Goal: Navigation & Orientation: Find specific page/section

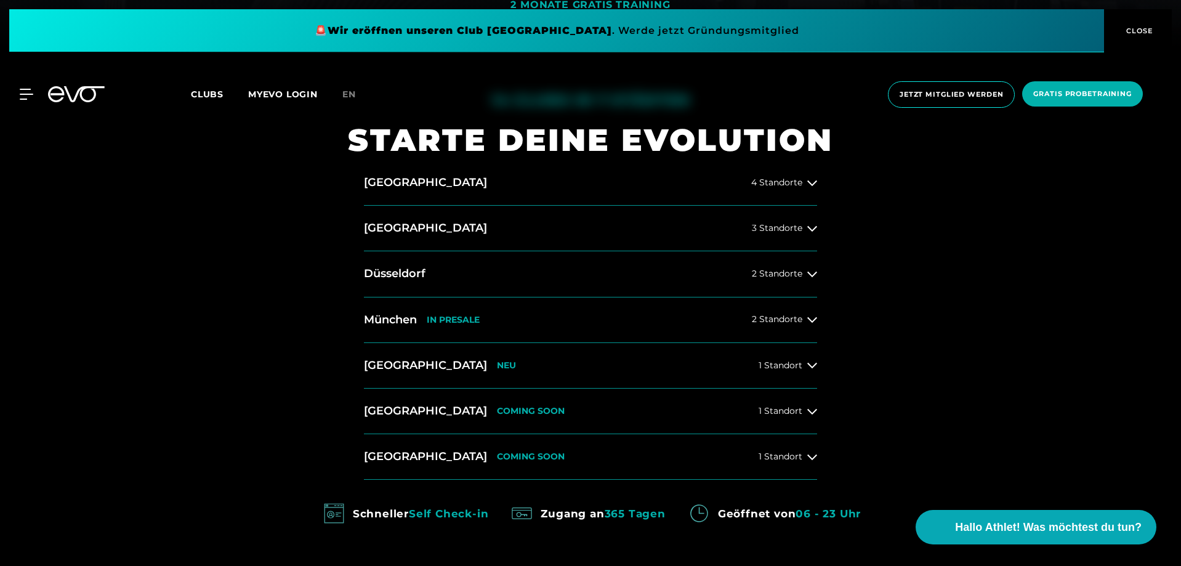
scroll to position [554, 0]
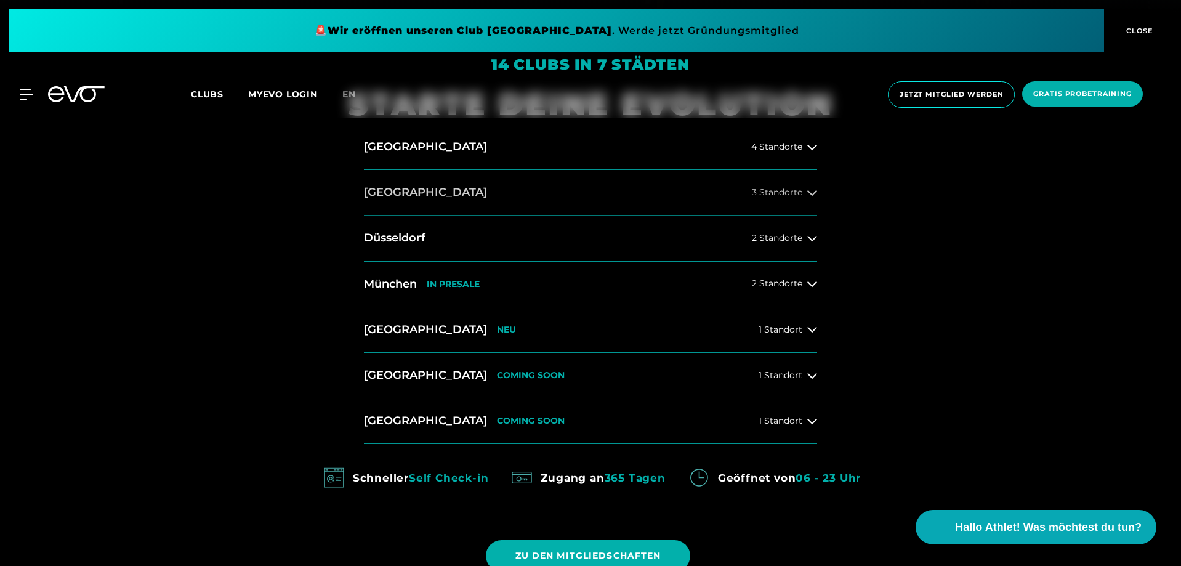
click at [811, 191] on icon at bounding box center [812, 193] width 10 height 10
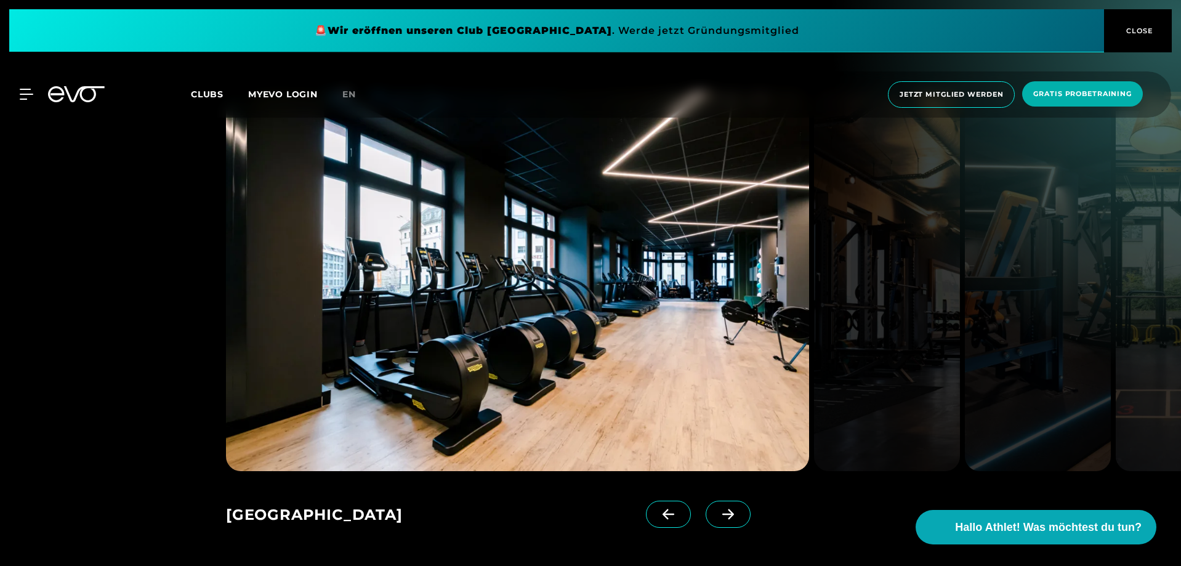
scroll to position [1785, 0]
click at [717, 509] on icon at bounding box center [728, 514] width 22 height 11
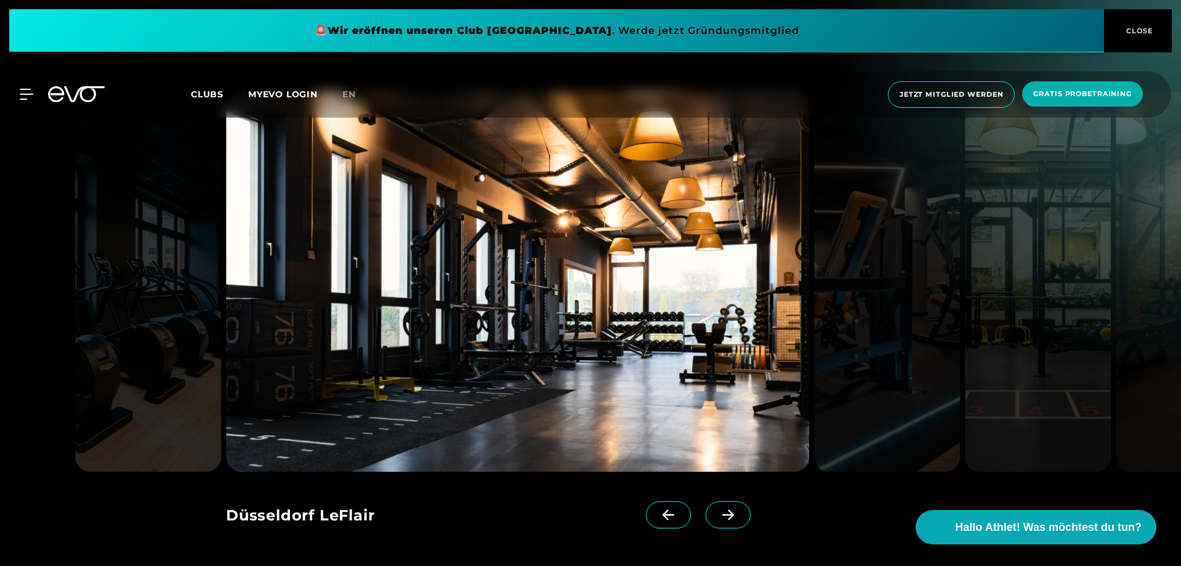
click at [717, 509] on icon at bounding box center [728, 514] width 22 height 11
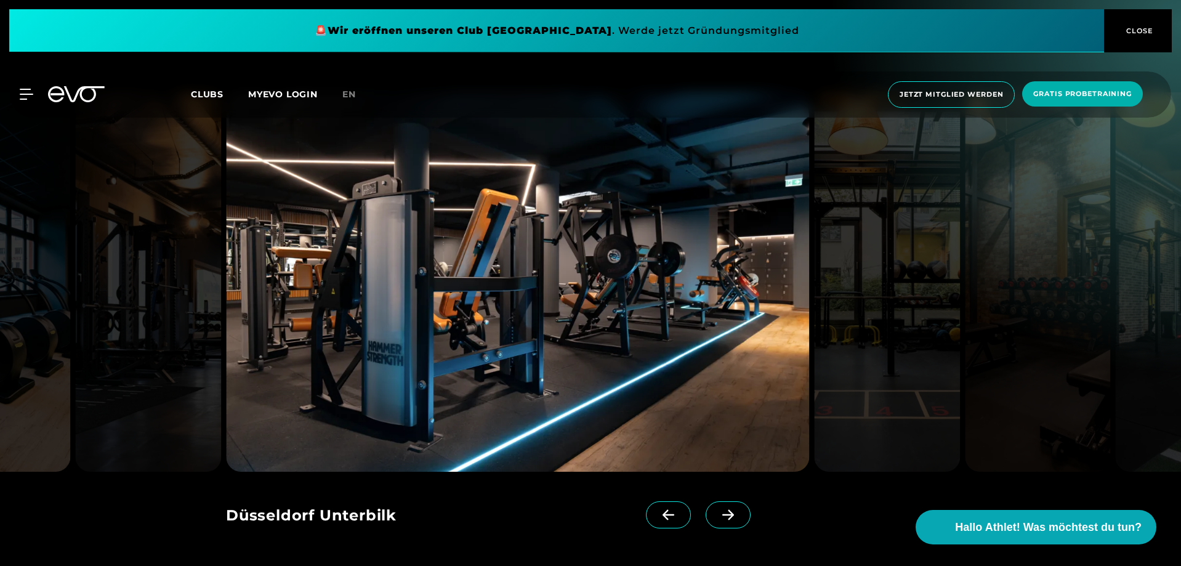
click at [717, 509] on icon at bounding box center [728, 514] width 22 height 11
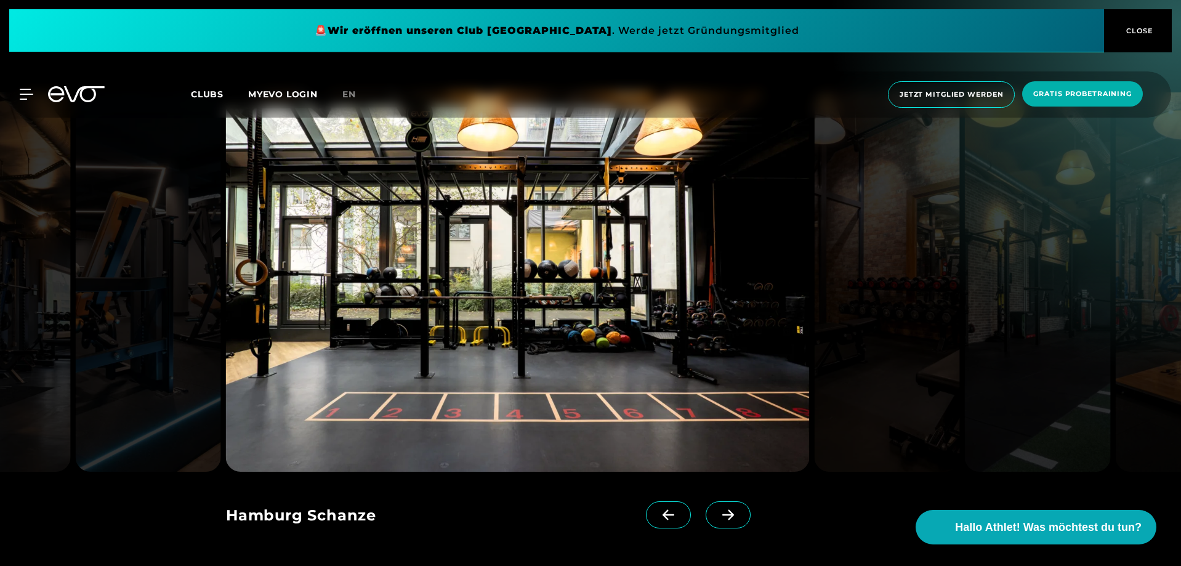
click at [717, 509] on icon at bounding box center [728, 514] width 22 height 11
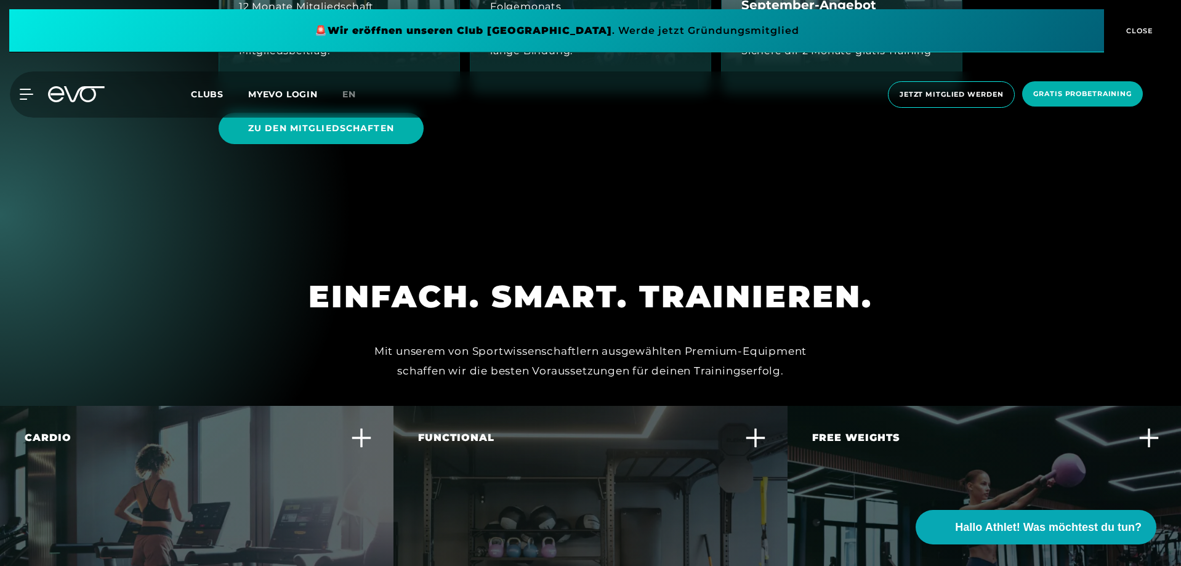
scroll to position [3571, 0]
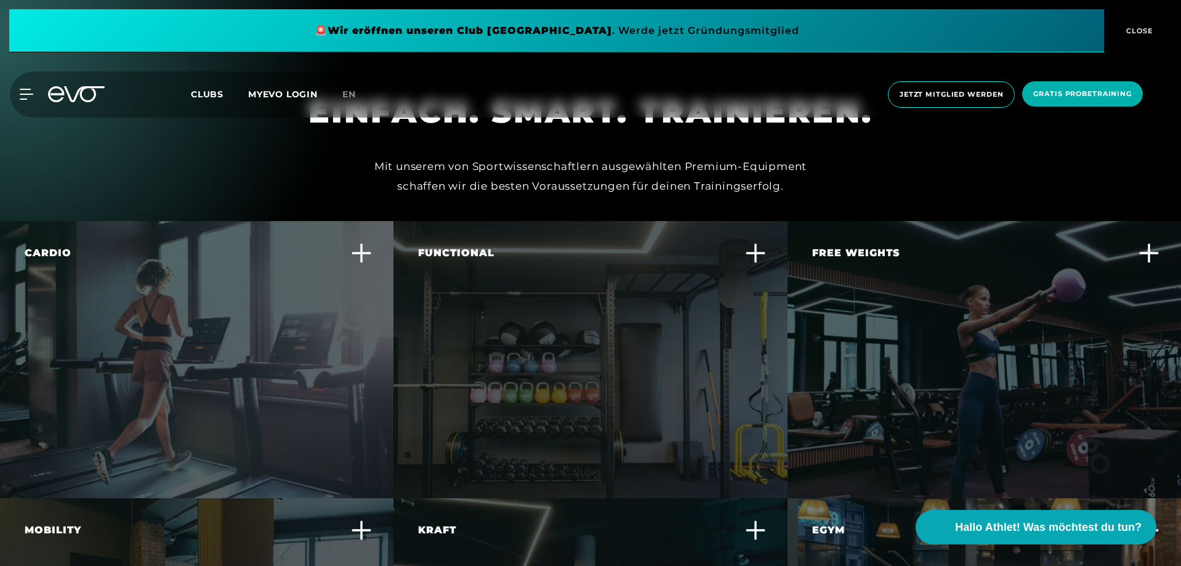
click at [757, 243] on icon at bounding box center [755, 253] width 21 height 21
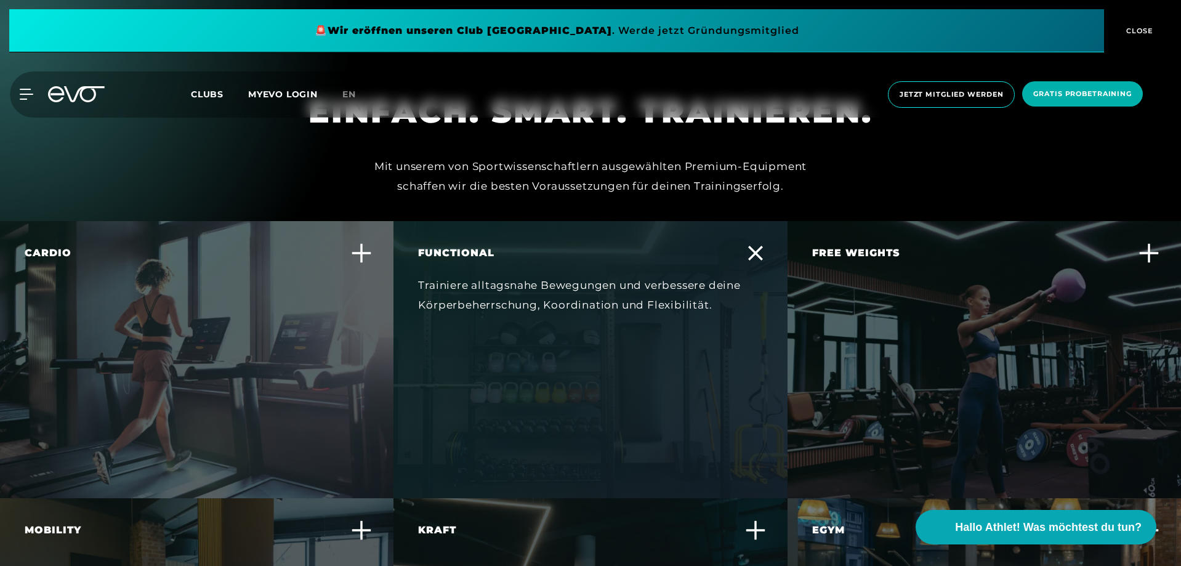
click at [755, 246] on icon at bounding box center [755, 253] width 15 height 15
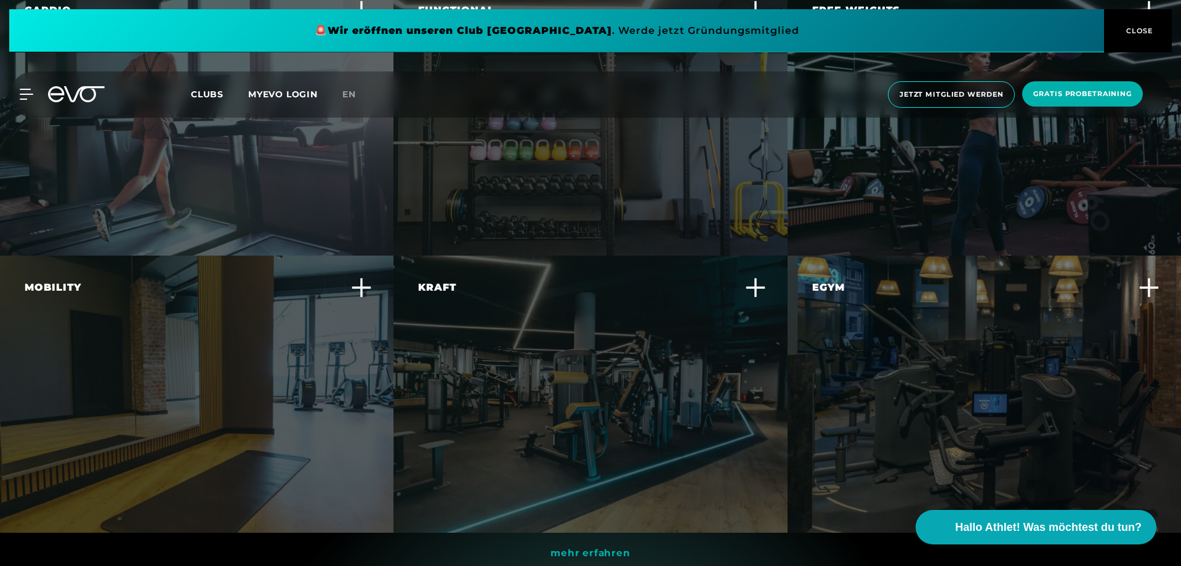
scroll to position [3817, 0]
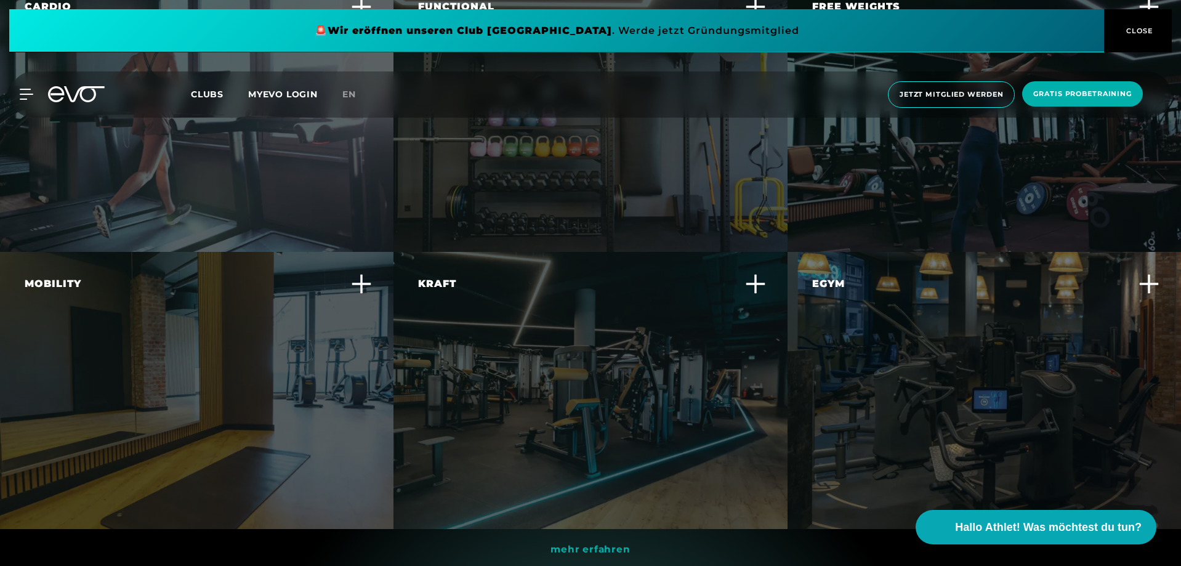
click at [363, 273] on icon at bounding box center [361, 283] width 21 height 21
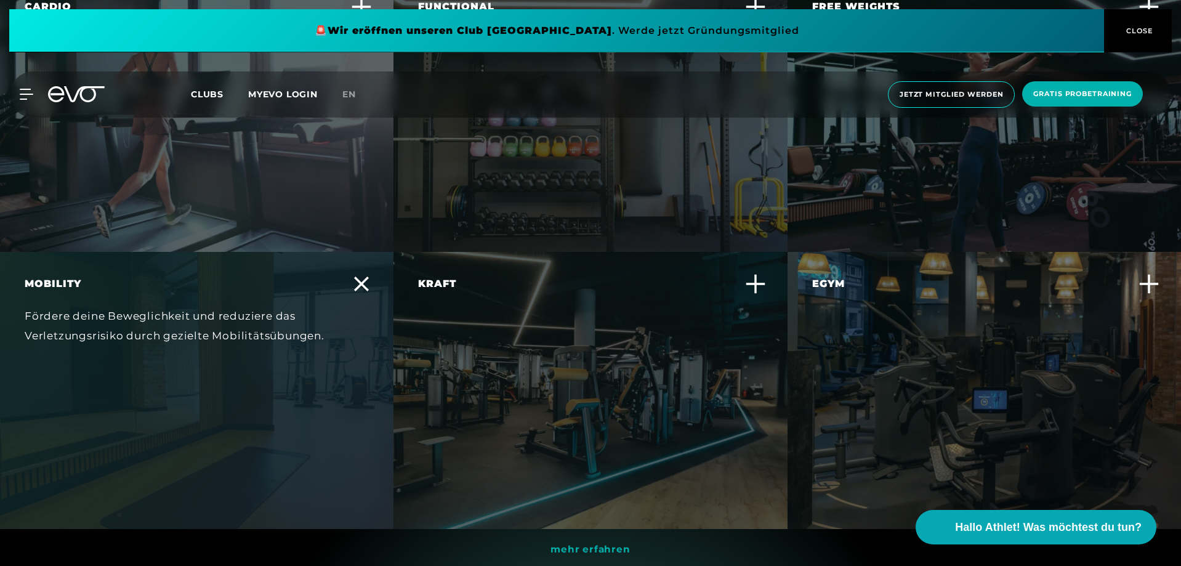
click at [227, 326] on div "Fördere deine Beweglichkeit und reduziere das Verletzungsrisiko durch gezielte …" at bounding box center [189, 326] width 329 height 40
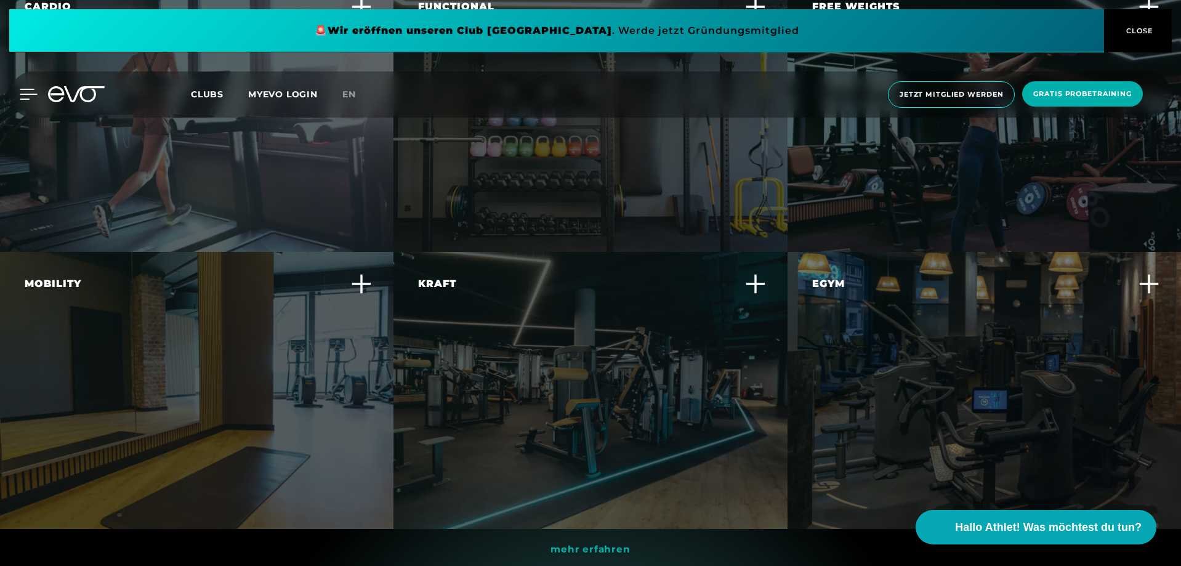
click at [22, 94] on icon at bounding box center [29, 94] width 18 height 11
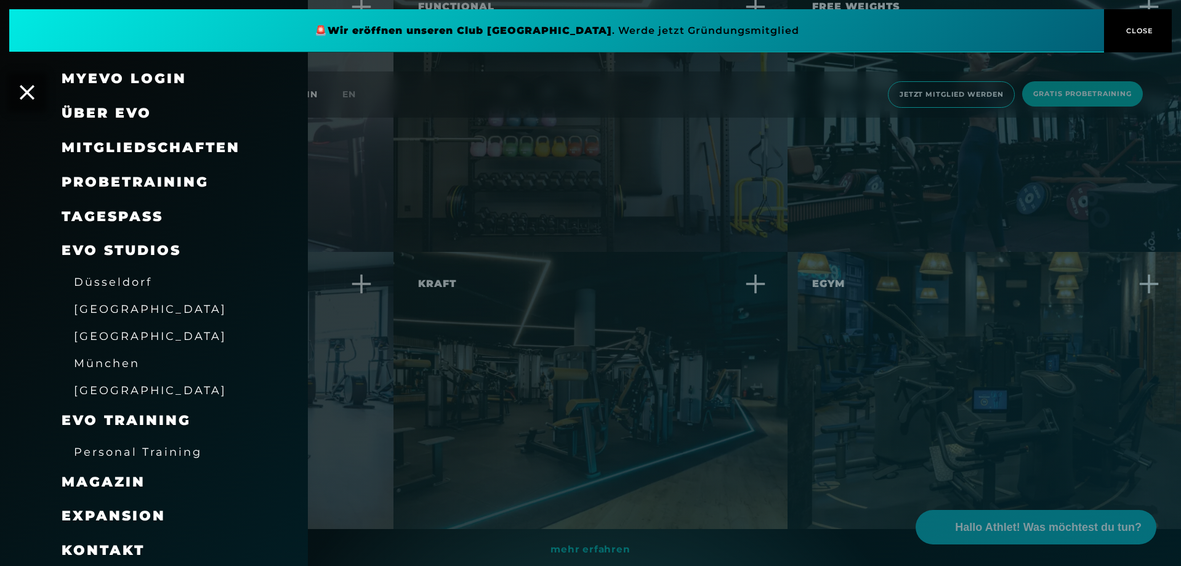
click at [94, 305] on span "[GEOGRAPHIC_DATA]" at bounding box center [150, 308] width 153 height 13
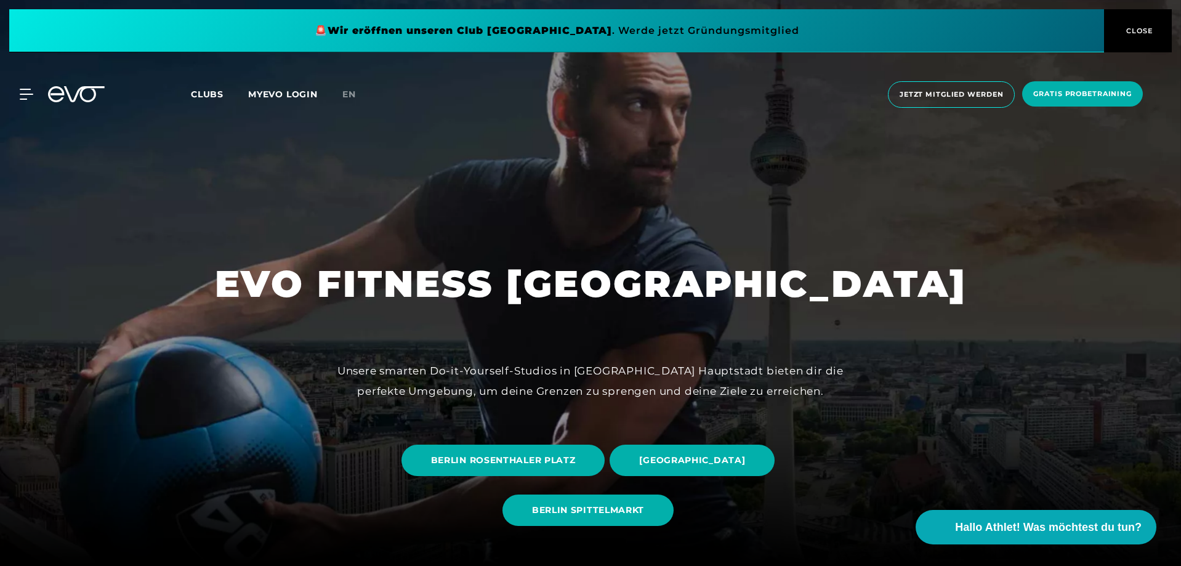
scroll to position [308, 0]
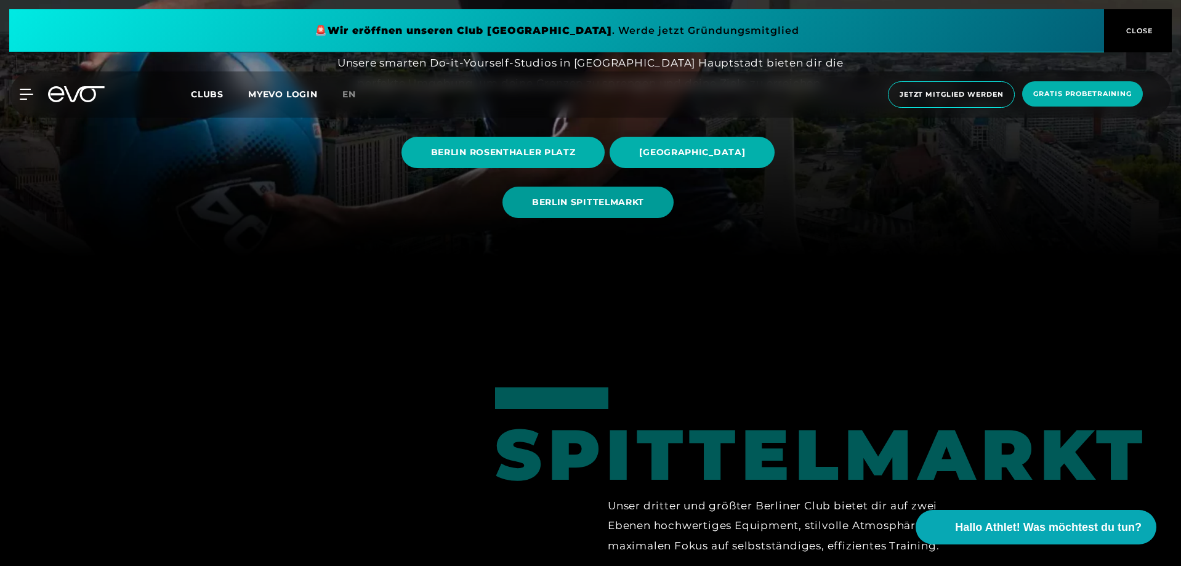
click at [587, 197] on span "BERLIN SPITTELMARKT" at bounding box center [588, 202] width 112 height 13
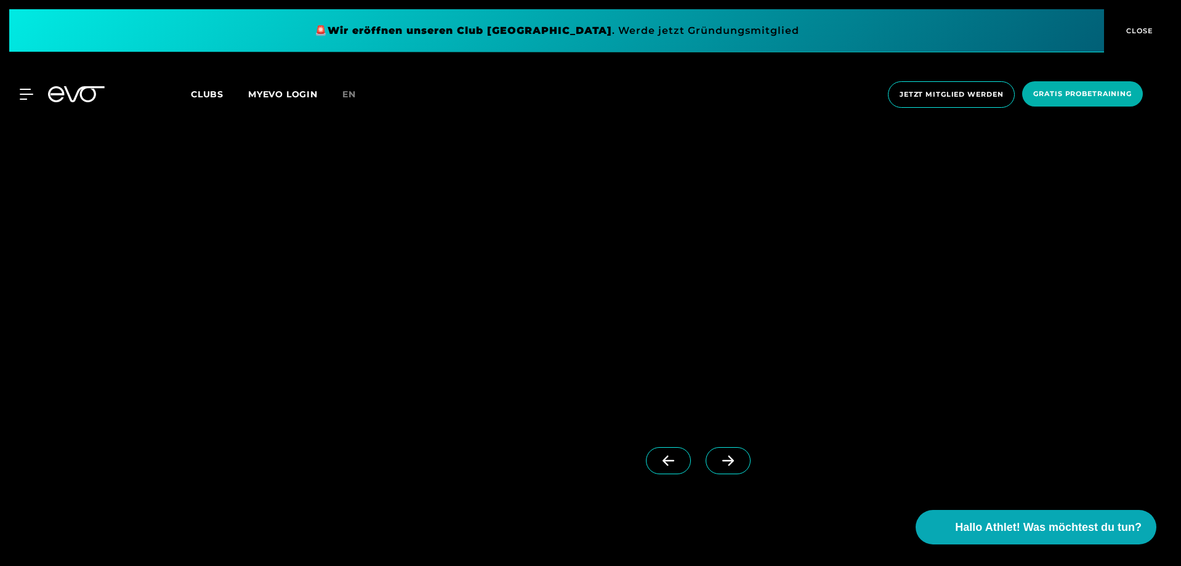
scroll to position [1478, 0]
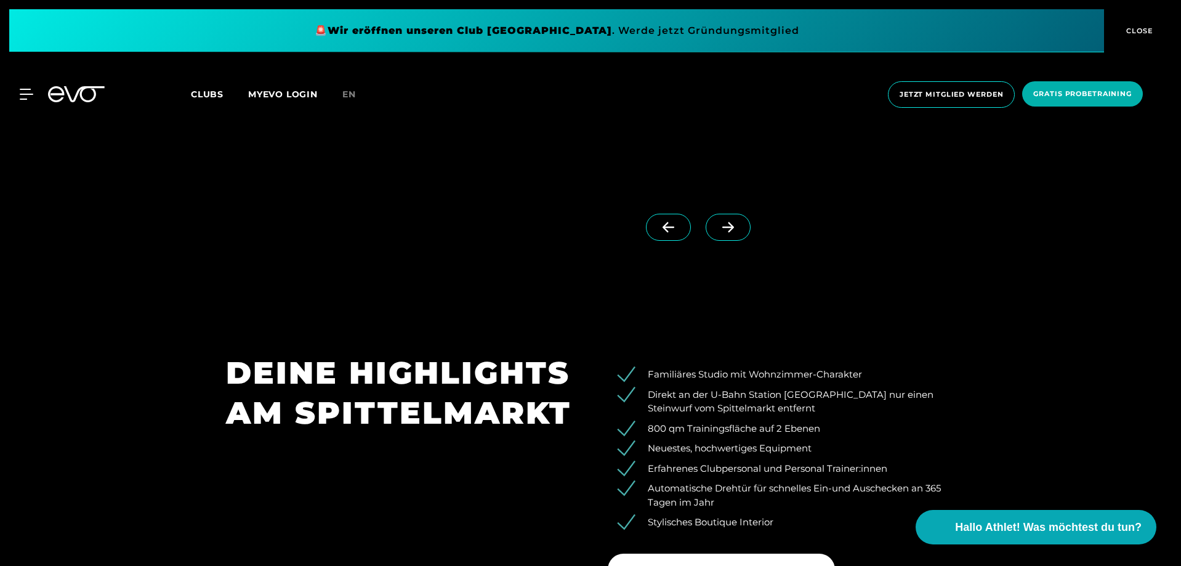
click at [717, 228] on icon at bounding box center [728, 227] width 22 height 11
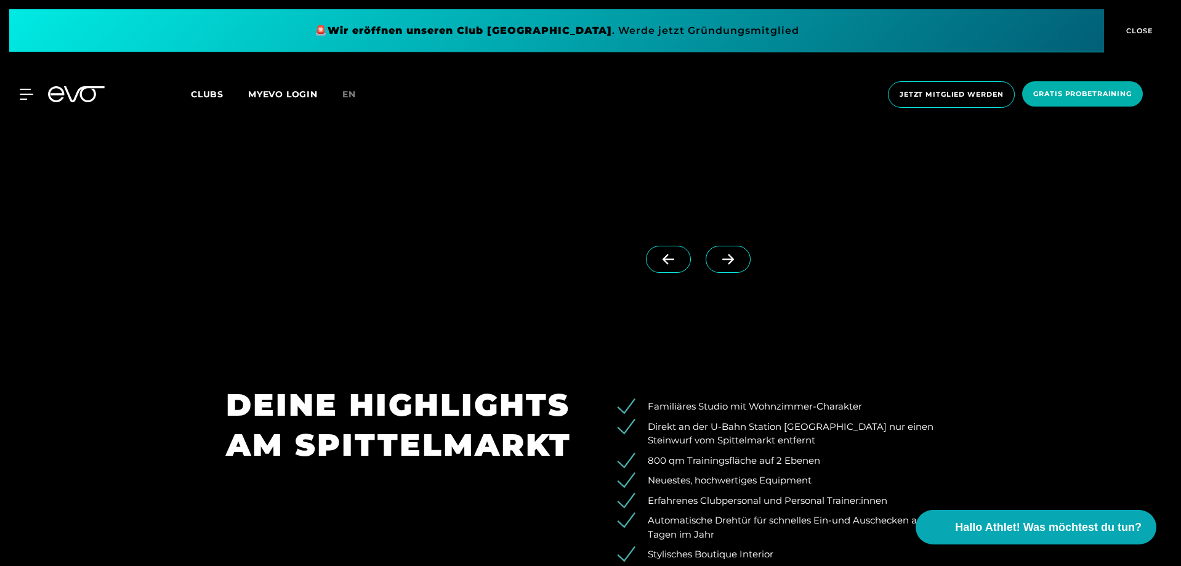
scroll to position [1354, 0]
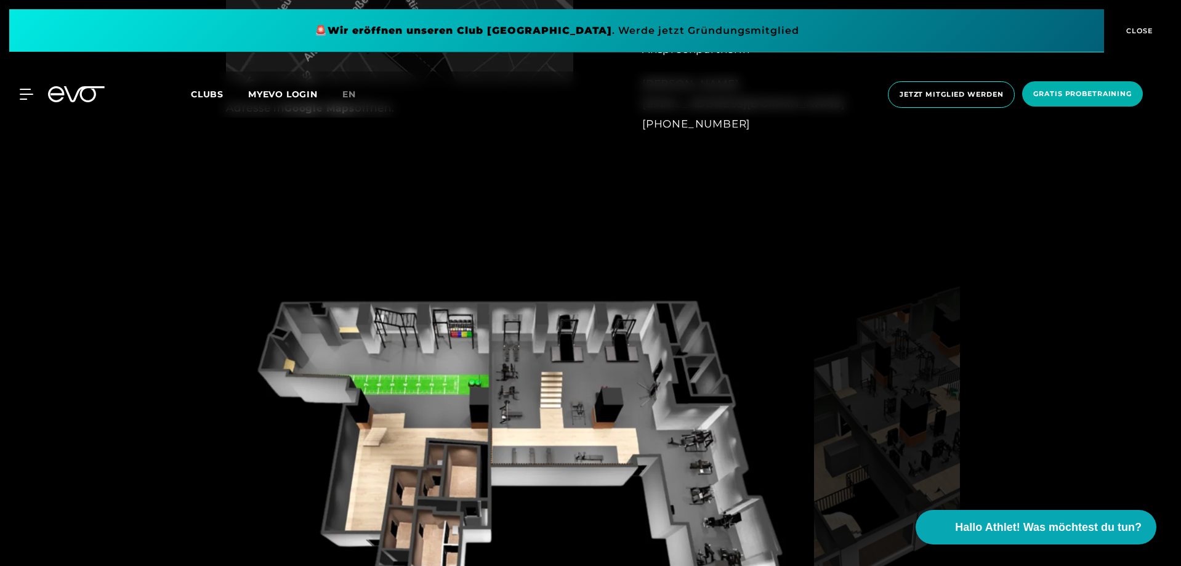
scroll to position [1170, 0]
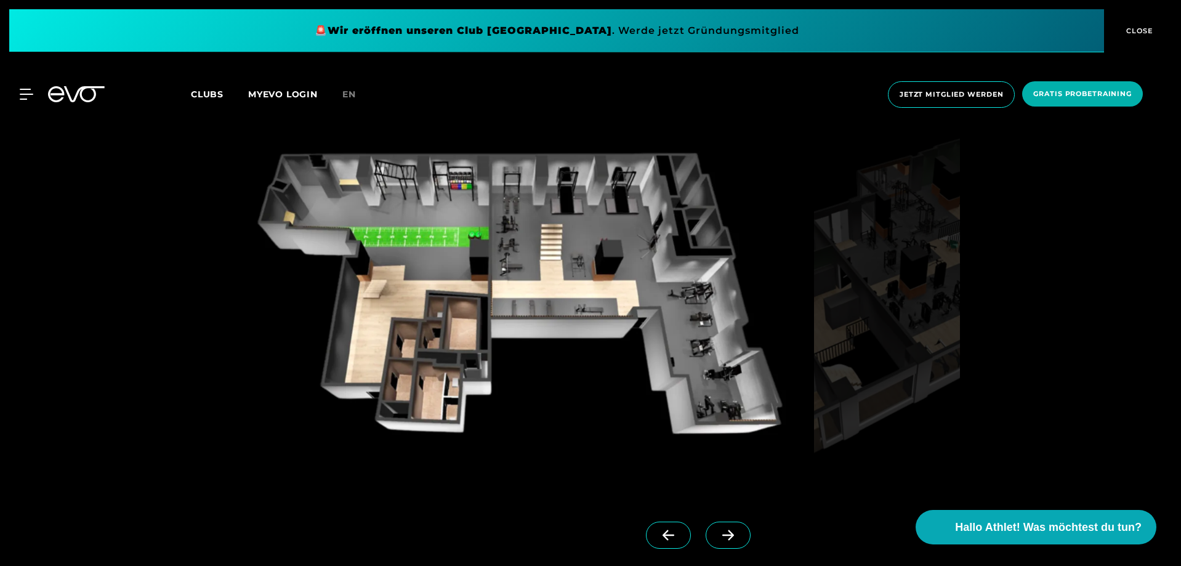
click at [717, 539] on icon at bounding box center [728, 534] width 22 height 11
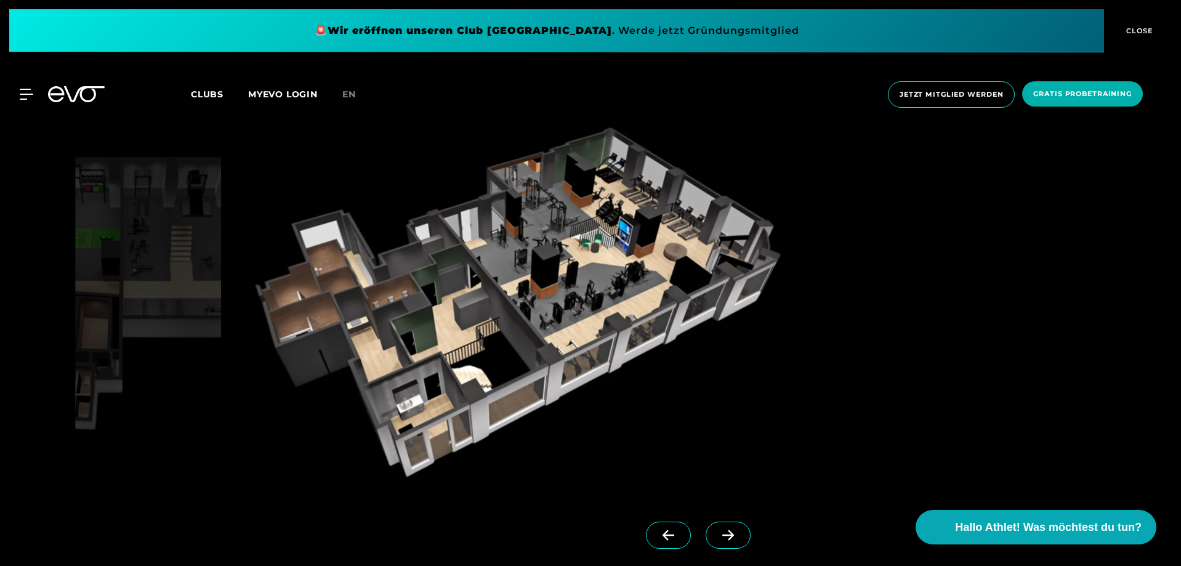
click at [722, 539] on icon at bounding box center [728, 535] width 12 height 10
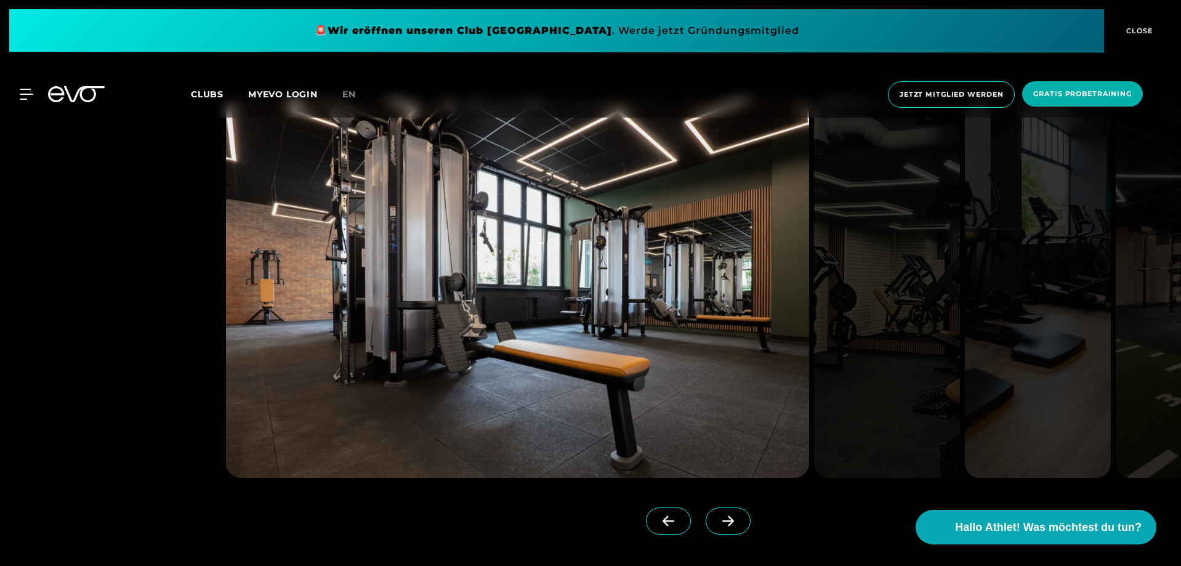
scroll to position [3140, 0]
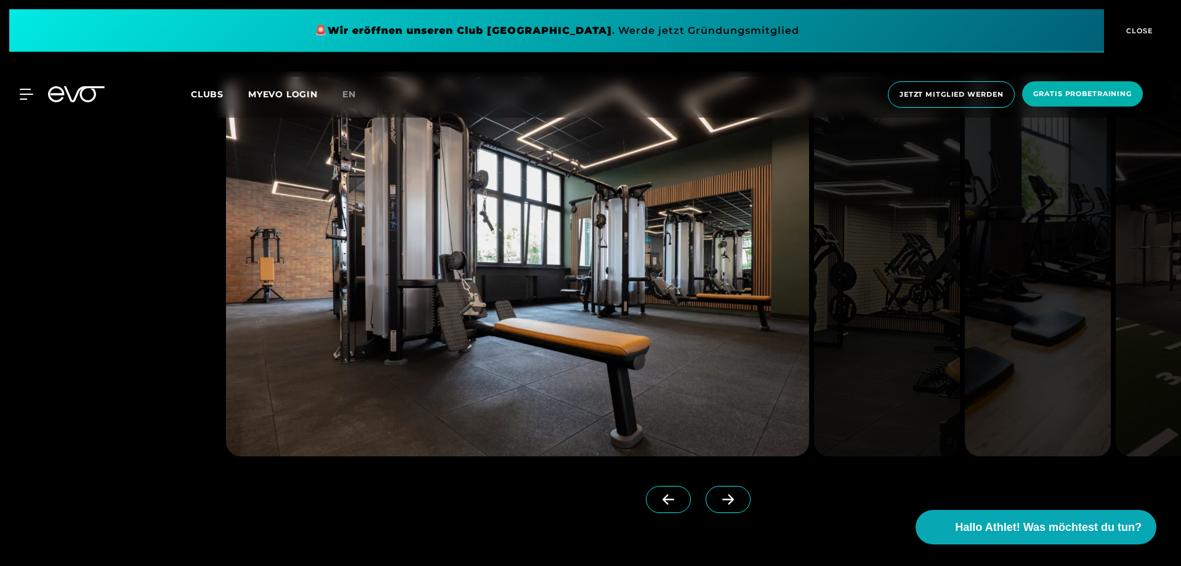
click at [717, 497] on icon at bounding box center [728, 499] width 22 height 11
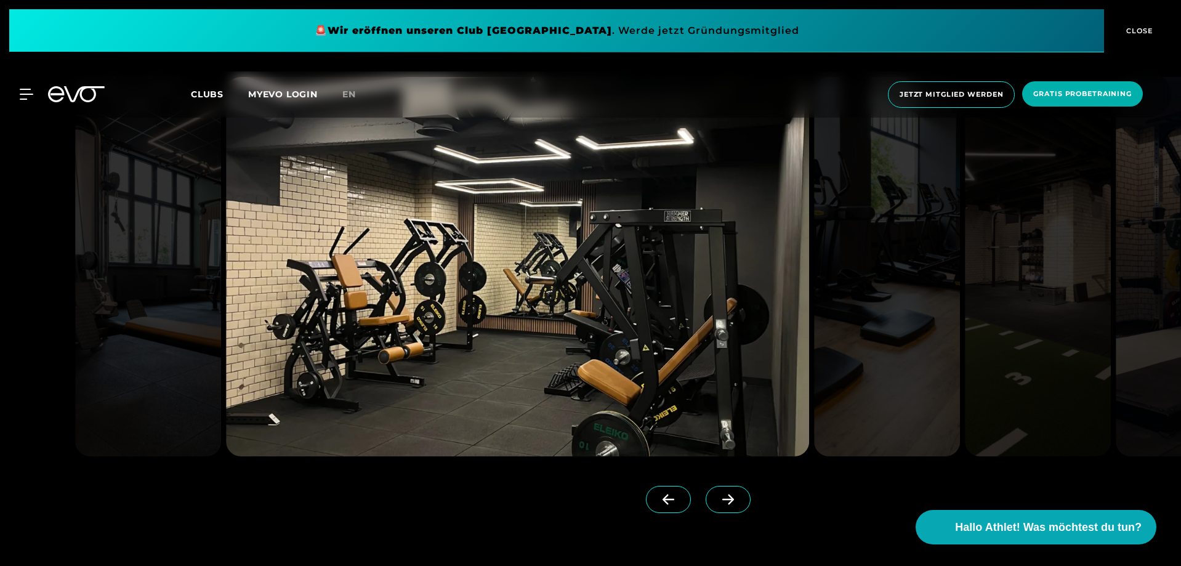
click at [722, 496] on icon at bounding box center [728, 499] width 12 height 10
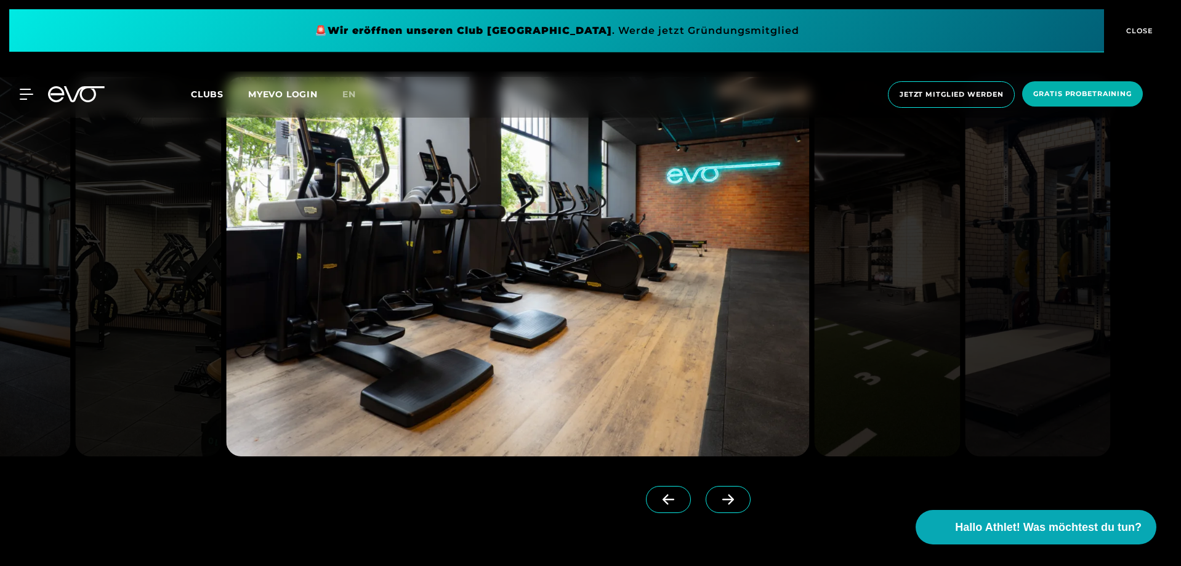
click at [722, 496] on icon at bounding box center [728, 499] width 12 height 10
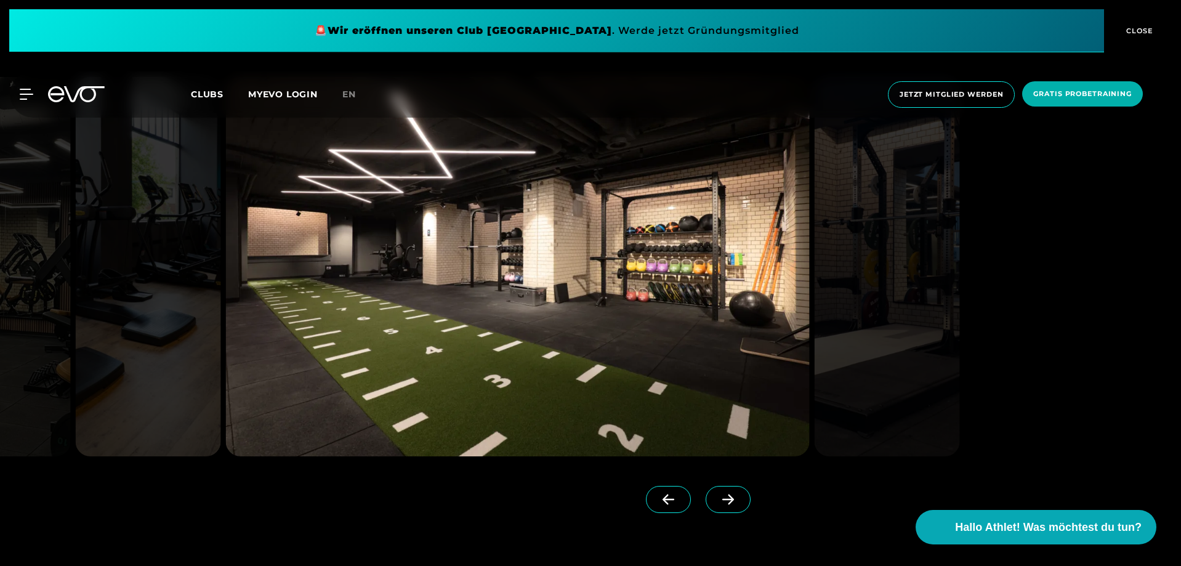
click at [722, 496] on icon at bounding box center [728, 499] width 12 height 10
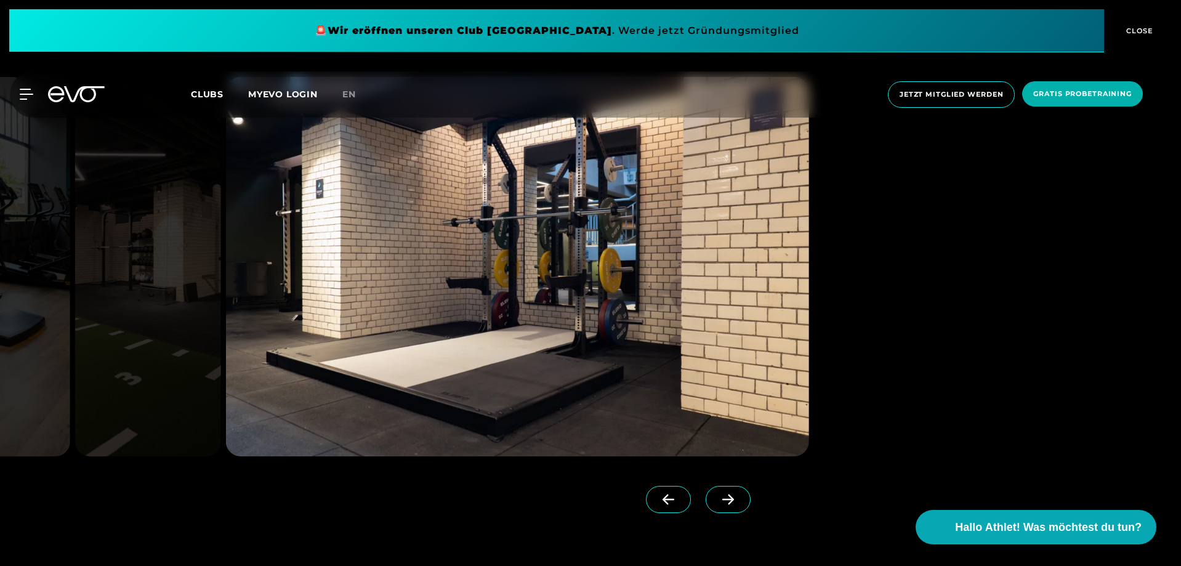
click at [722, 496] on icon at bounding box center [728, 499] width 12 height 10
